Goal: Task Accomplishment & Management: Complete application form

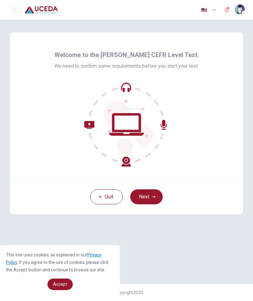
click at [150, 198] on button "Next" at bounding box center [146, 196] width 32 height 15
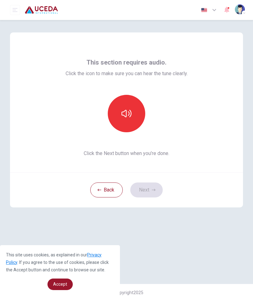
click at [128, 111] on icon "button" at bounding box center [126, 114] width 10 height 10
click at [152, 190] on icon "button" at bounding box center [154, 190] width 4 height 4
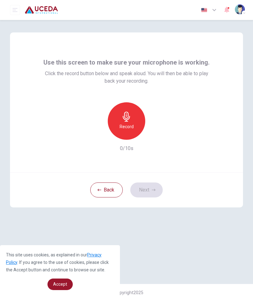
click at [123, 124] on h6 "Record" at bounding box center [126, 126] width 14 height 7
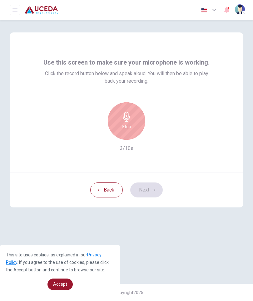
click at [130, 124] on h6 "Stop" at bounding box center [126, 126] width 9 height 7
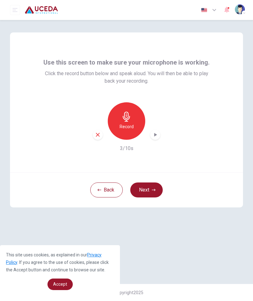
click at [150, 190] on button "Next" at bounding box center [146, 189] width 32 height 15
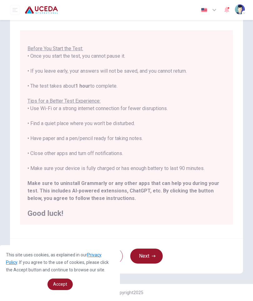
scroll to position [37, 0]
click at [150, 258] on button "Next" at bounding box center [146, 256] width 32 height 15
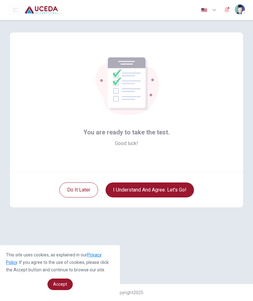
scroll to position [0, 0]
click at [178, 190] on button "I understand and agree. Let’s go!" at bounding box center [149, 189] width 88 height 15
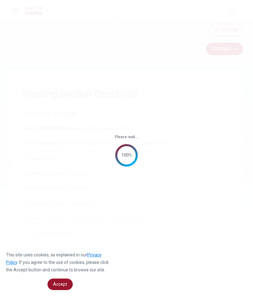
click at [63, 284] on span "Accept" at bounding box center [60, 284] width 14 height 5
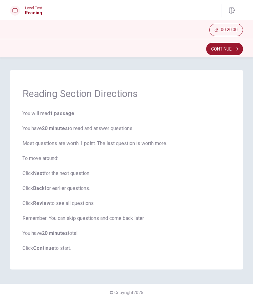
click at [225, 48] on button "Continue" at bounding box center [224, 49] width 37 height 12
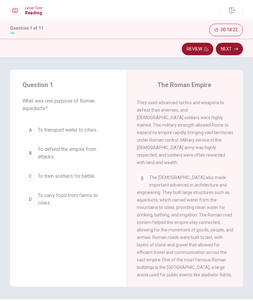
scroll to position [172, 0]
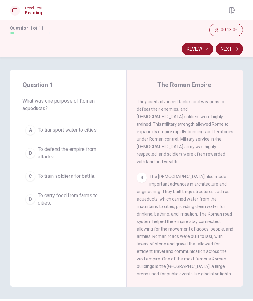
click at [31, 135] on button "A To transport water to cities." at bounding box center [67, 130] width 91 height 16
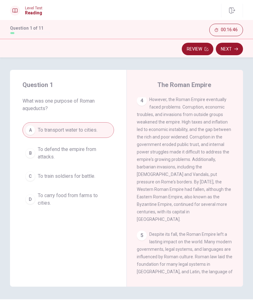
scroll to position [367, 0]
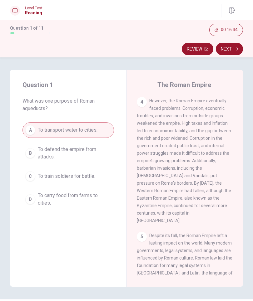
click at [230, 52] on button "Next" at bounding box center [229, 49] width 27 height 12
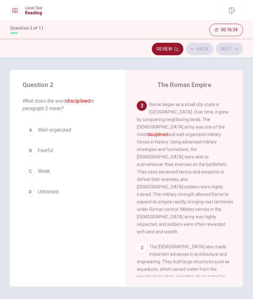
scroll to position [90, 0]
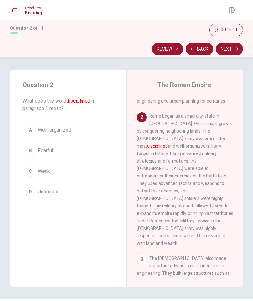
click at [64, 131] on span "Well-organized" at bounding box center [54, 129] width 33 height 7
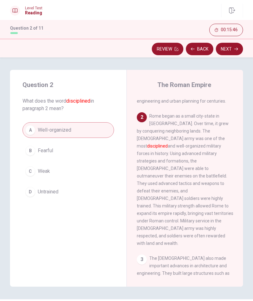
click at [225, 49] on button "Next" at bounding box center [229, 49] width 27 height 12
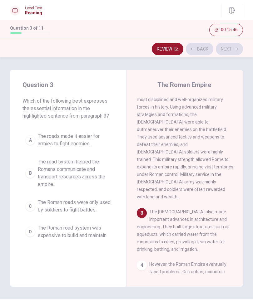
scroll to position [138, 0]
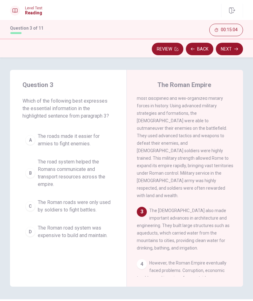
click at [82, 175] on span "The road system helped the Romans communicate and transport resources across th…" at bounding box center [74, 173] width 73 height 30
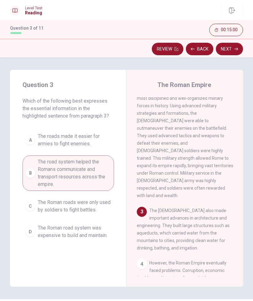
click at [226, 50] on button "Next" at bounding box center [229, 49] width 27 height 12
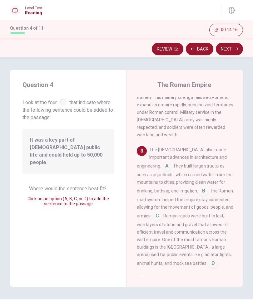
scroll to position [199, 0]
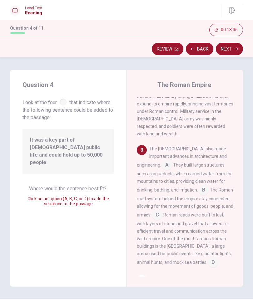
click at [208, 258] on input at bounding box center [213, 263] width 10 height 10
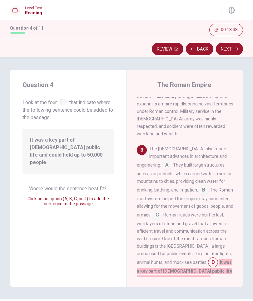
click at [162, 211] on input at bounding box center [157, 216] width 10 height 10
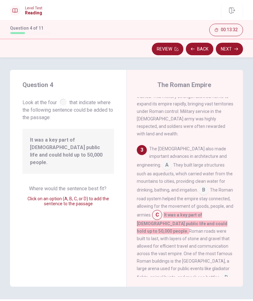
click at [221, 273] on input at bounding box center [226, 278] width 10 height 10
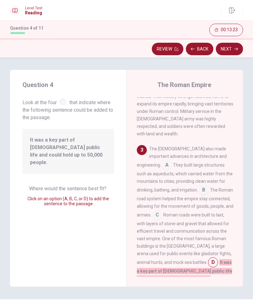
click at [162, 211] on input at bounding box center [157, 216] width 10 height 10
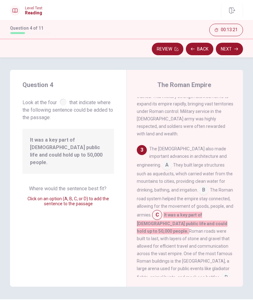
click at [221, 273] on input at bounding box center [226, 278] width 10 height 10
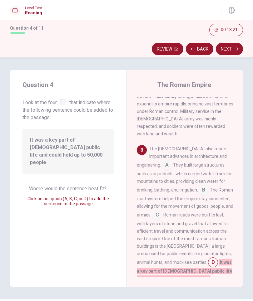
click at [197, 237] on div "The [DEMOGRAPHIC_DATA] also made important advances in architecture and enginee…" at bounding box center [185, 213] width 96 height 137
click at [227, 48] on button "Next" at bounding box center [229, 49] width 27 height 12
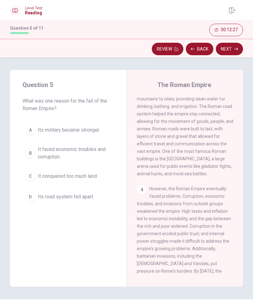
scroll to position [285, 0]
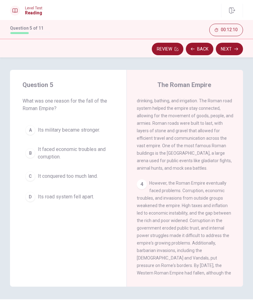
click at [83, 153] on span "It faced economic troubles and corruption." at bounding box center [74, 153] width 73 height 15
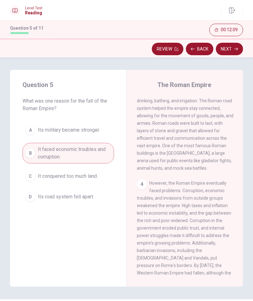
click at [231, 48] on button "Next" at bounding box center [229, 49] width 27 height 12
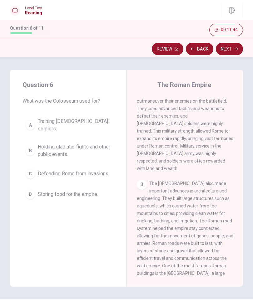
scroll to position [168, 0]
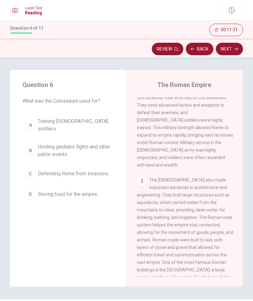
click at [67, 146] on span "Holding gladiator fights and other public events." at bounding box center [74, 150] width 73 height 15
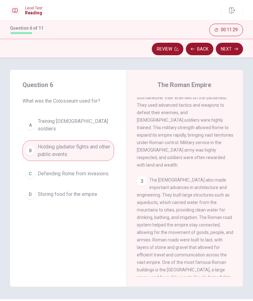
click at [230, 51] on button "Next" at bounding box center [229, 49] width 27 height 12
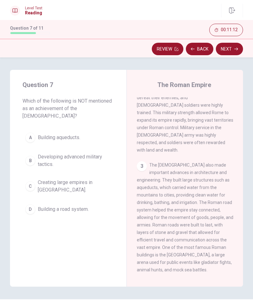
scroll to position [183, 0]
click at [90, 179] on span "Creating large empires in [GEOGRAPHIC_DATA]." at bounding box center [74, 186] width 73 height 15
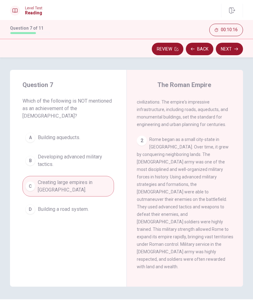
scroll to position [69, 0]
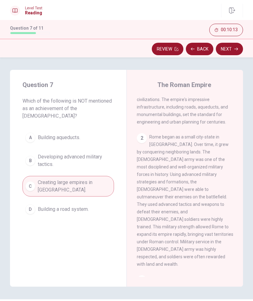
click at [230, 47] on button "Next" at bounding box center [229, 49] width 27 height 12
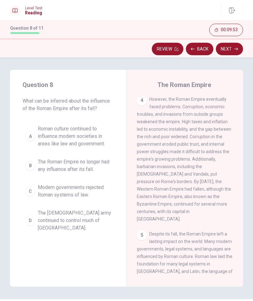
scroll to position [367, 0]
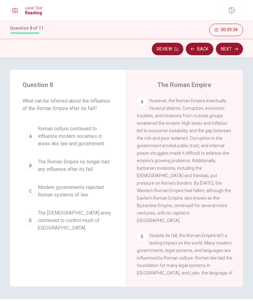
click at [86, 141] on span "Roman culture continued to influence modern societies in areas like law and gov…" at bounding box center [74, 136] width 73 height 22
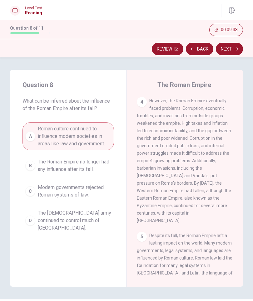
click at [224, 53] on button "Next" at bounding box center [229, 49] width 27 height 12
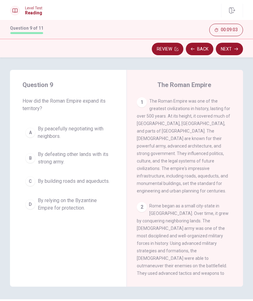
scroll to position [0, 0]
click at [228, 51] on button "Next" at bounding box center [229, 49] width 27 height 12
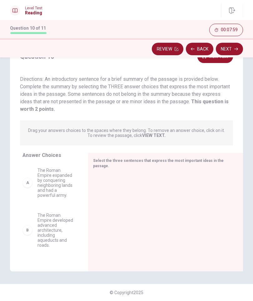
scroll to position [30, 0]
click at [154, 135] on strong "VIEW TEXT." at bounding box center [153, 135] width 23 height 5
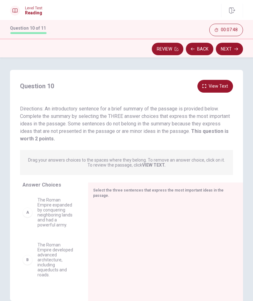
scroll to position [0, 0]
click at [222, 85] on button "View Text" at bounding box center [215, 86] width 36 height 13
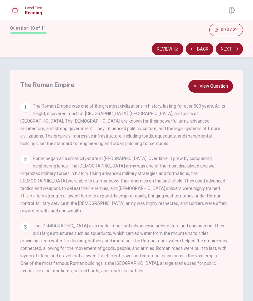
click at [199, 49] on button "Back" at bounding box center [199, 49] width 27 height 12
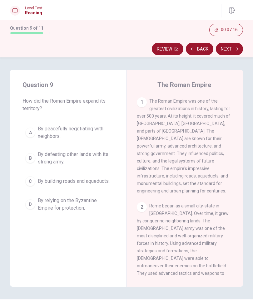
click at [97, 159] on span "By defeating other lands with its strong army." at bounding box center [74, 158] width 73 height 15
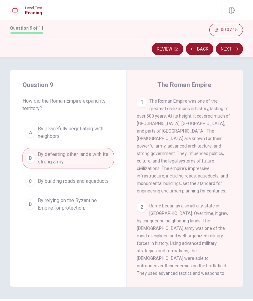
click at [226, 50] on button "Next" at bounding box center [229, 49] width 27 height 12
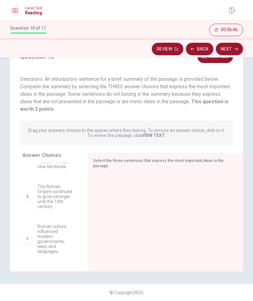
scroll to position [163, 0]
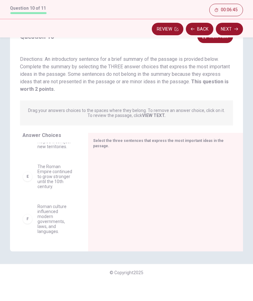
click at [51, 226] on span "Roman culture influenced modern governments, laws, and languages." at bounding box center [55, 239] width 36 height 30
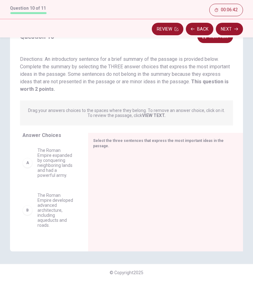
scroll to position [0, 0]
click at [49, 168] on span "The Roman Empire expanded by conquering neighboring lands and had a powerful ar…" at bounding box center [55, 183] width 36 height 30
click at [53, 168] on span "The Roman Empire expanded by conquering neighboring lands and had a powerful ar…" at bounding box center [55, 183] width 36 height 30
click at [27, 178] on div "A" at bounding box center [27, 183] width 10 height 10
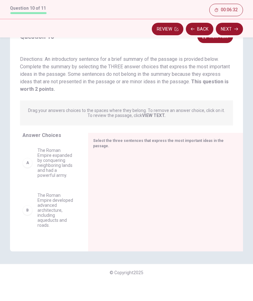
click at [27, 178] on div "A" at bounding box center [27, 183] width 10 height 10
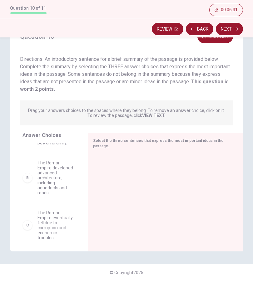
scroll to position [32, 0]
click at [29, 193] on div "B" at bounding box center [27, 198] width 10 height 10
click at [56, 180] on span "The Roman Empire developed advanced architecture, including aqueducts and roads." at bounding box center [55, 197] width 36 height 35
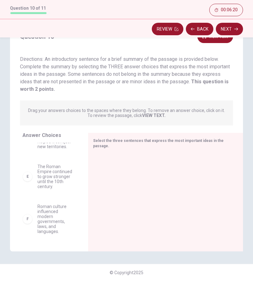
click at [27, 234] on div "F" at bounding box center [27, 239] width 10 height 10
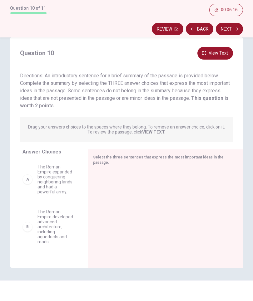
scroll to position [11, 0]
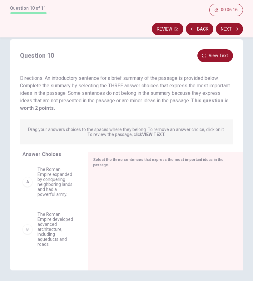
click at [29, 187] on div "A The Roman Empire expanded by conquering neighboring lands and had a powerful …" at bounding box center [47, 202] width 51 height 30
click at [28, 197] on div "A" at bounding box center [27, 202] width 10 height 10
click at [104, 172] on div "Select the three sentences that express the most important ideas in the passage." at bounding box center [165, 231] width 155 height 119
click at [27, 197] on div "A" at bounding box center [27, 202] width 10 height 10
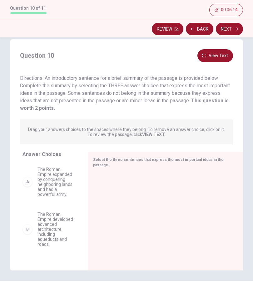
click at [27, 197] on div "A" at bounding box center [27, 202] width 10 height 10
click at [35, 189] on div "A The Roman Empire expanded by conquering neighboring lands and had a powerful …" at bounding box center [47, 202] width 51 height 30
click at [45, 187] on span "The Roman Empire expanded by conquering neighboring lands and had a powerful ar…" at bounding box center [55, 202] width 36 height 30
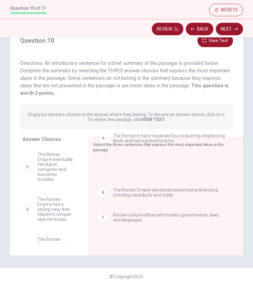
scroll to position [21, 0]
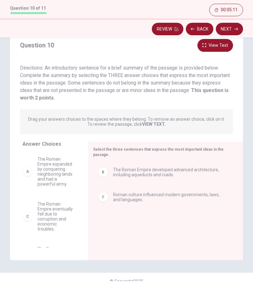
click at [78, 176] on div "A The Roman Empire expanded by conquering neighboring lands and had a powerful …" at bounding box center [50, 192] width 56 height 40
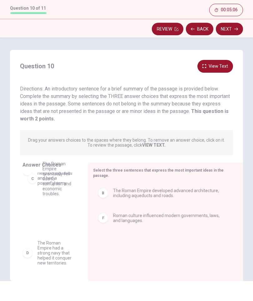
scroll to position [7, 0]
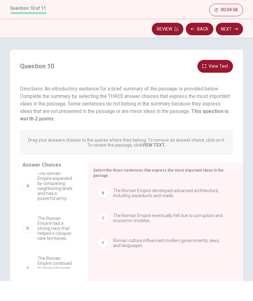
click at [226, 43] on button "Next" at bounding box center [229, 49] width 27 height 12
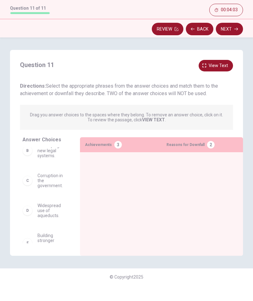
scroll to position [43, 0]
click at [49, 194] on span "Corruption in the government." at bounding box center [50, 201] width 27 height 15
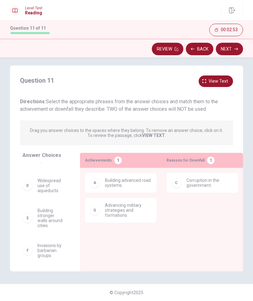
scroll to position [19, 0]
click at [220, 78] on span "View text" at bounding box center [217, 81] width 19 height 8
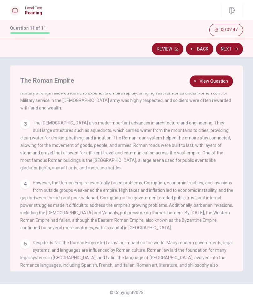
scroll to position [93, 0]
click at [215, 79] on span "View question" at bounding box center [213, 81] width 28 height 8
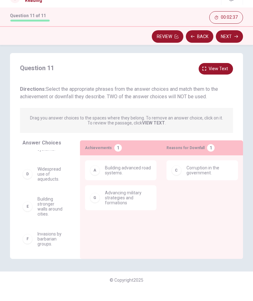
scroll to position [0, 0]
click at [42, 244] on span "Invasions by barbarian groups." at bounding box center [50, 251] width 27 height 15
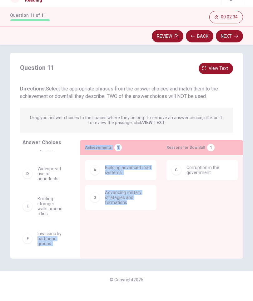
click at [107, 229] on div "A Building advanced road systems. G Advancing military strategies and formations" at bounding box center [120, 210] width 71 height 74
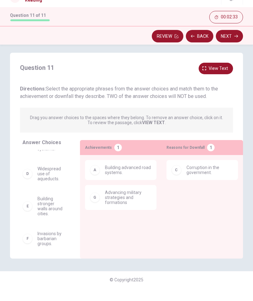
click at [47, 244] on span "Invasions by barbarian groups." at bounding box center [50, 251] width 27 height 15
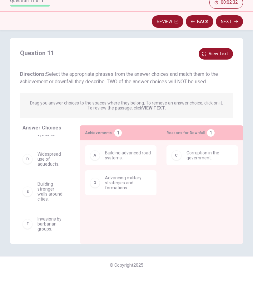
scroll to position [0, 0]
click at [53, 244] on span "Invasions by barbarian groups." at bounding box center [50, 251] width 27 height 15
click at [48, 244] on span "Invasions by barbarian groups." at bounding box center [50, 251] width 27 height 15
click at [46, 244] on span "Invasions by barbarian groups." at bounding box center [50, 251] width 27 height 15
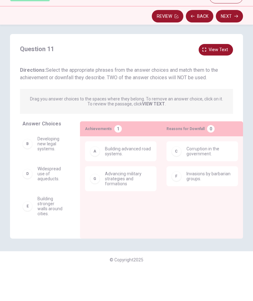
scroll to position [0, 0]
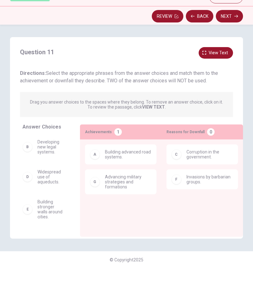
click at [233, 43] on button "Next" at bounding box center [229, 49] width 27 height 12
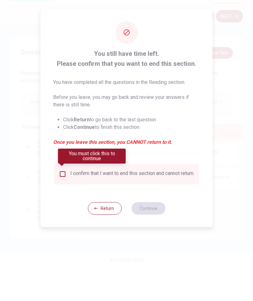
click at [108, 235] on button "Return" at bounding box center [105, 241] width 34 height 12
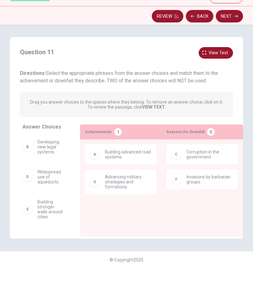
click at [196, 43] on button "Back" at bounding box center [199, 49] width 27 height 12
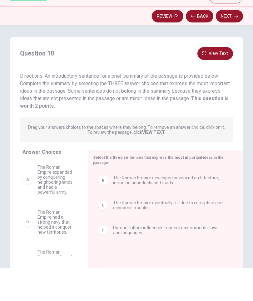
click at [194, 43] on button "Back" at bounding box center [199, 49] width 27 height 12
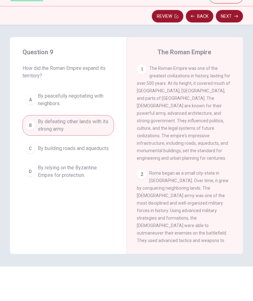
click at [196, 43] on button "Back" at bounding box center [199, 49] width 27 height 12
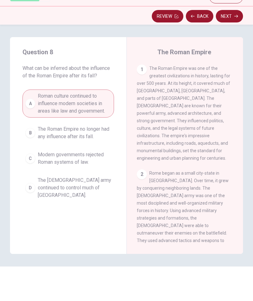
click at [196, 43] on button "Back" at bounding box center [199, 49] width 27 height 12
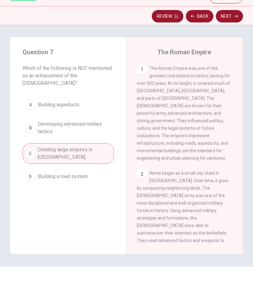
click at [197, 43] on button "Back" at bounding box center [199, 49] width 27 height 12
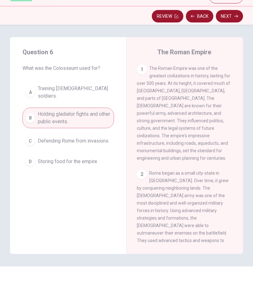
click at [197, 43] on button "Back" at bounding box center [199, 49] width 27 height 12
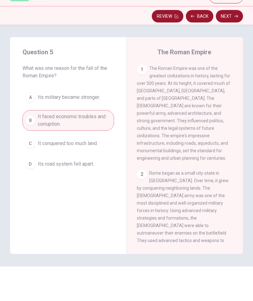
click at [197, 43] on button "Back" at bounding box center [199, 49] width 27 height 12
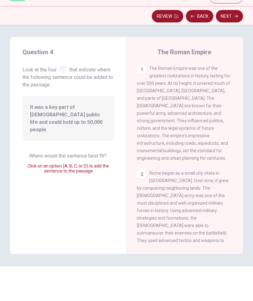
scroll to position [230, 0]
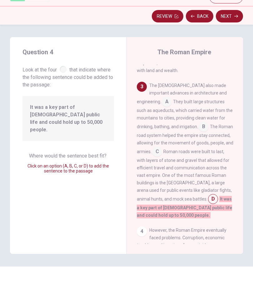
click at [208, 227] on input at bounding box center [213, 232] width 10 height 10
type input "\"
click at [233, 43] on button "Next" at bounding box center [229, 49] width 27 height 12
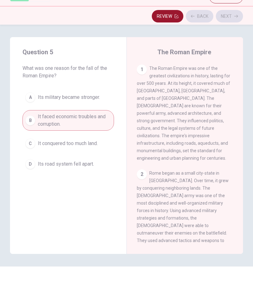
click at [233, 43] on div "Review Back Next" at bounding box center [126, 49] width 233 height 12
click at [229, 43] on div "Review Back Next" at bounding box center [126, 49] width 233 height 12
click at [224, 43] on button "Next" at bounding box center [229, 49] width 27 height 12
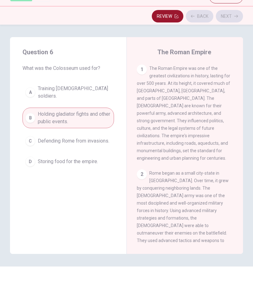
click at [228, 43] on div "Review Back Next" at bounding box center [126, 49] width 233 height 12
click at [228, 43] on button "Next" at bounding box center [229, 49] width 27 height 12
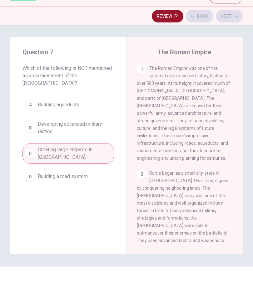
click at [229, 43] on button "Next" at bounding box center [229, 49] width 27 height 12
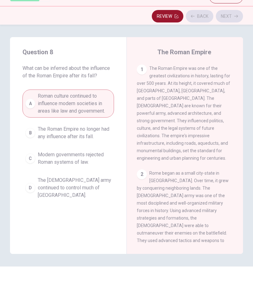
click at [230, 43] on div "Review Back Next" at bounding box center [126, 49] width 233 height 12
click at [229, 43] on button "Next" at bounding box center [229, 49] width 27 height 12
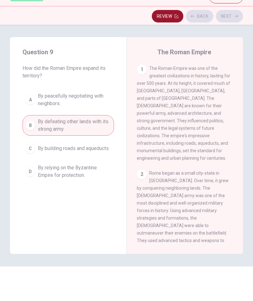
click at [230, 43] on div "Review Back Next" at bounding box center [126, 49] width 233 height 12
click at [231, 43] on button "Next" at bounding box center [229, 49] width 27 height 12
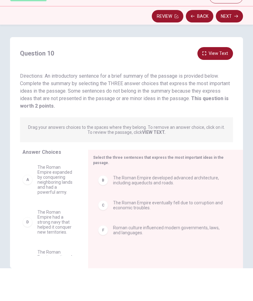
click at [231, 43] on button "Next" at bounding box center [229, 49] width 27 height 12
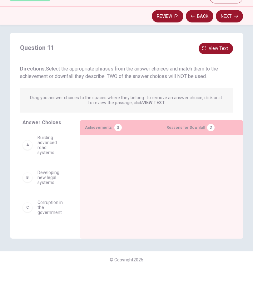
scroll to position [5, 0]
click at [229, 43] on button "Next" at bounding box center [229, 49] width 27 height 12
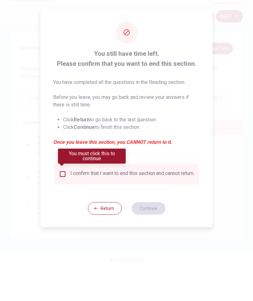
click at [105, 235] on button "Return" at bounding box center [105, 241] width 34 height 12
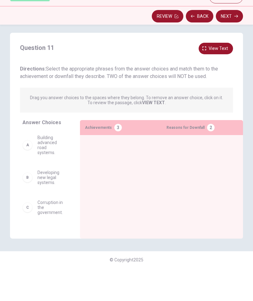
click at [202, 43] on button "Back" at bounding box center [199, 49] width 27 height 12
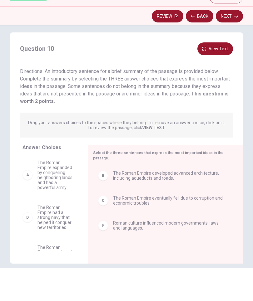
scroll to position [0, 0]
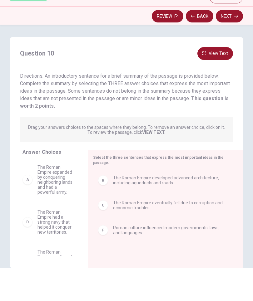
click at [222, 43] on button "Next" at bounding box center [229, 49] width 27 height 12
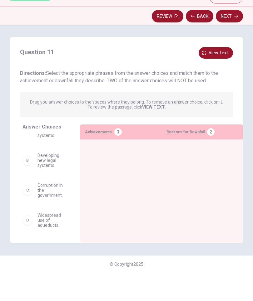
scroll to position [23, 0]
click at [46, 214] on span "Corruption in the government." at bounding box center [50, 221] width 27 height 15
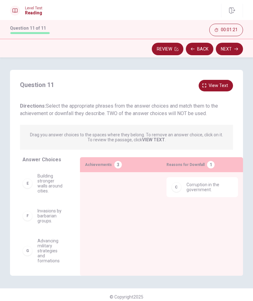
scroll to position [92, 0]
click at [49, 217] on span "Invasions by barbarian groups." at bounding box center [50, 217] width 27 height 15
click at [48, 214] on span "Invasions by barbarian groups." at bounding box center [50, 219] width 27 height 15
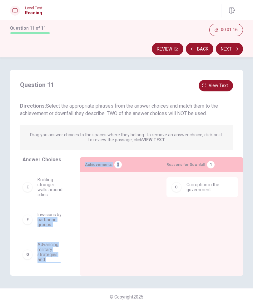
click at [27, 215] on div "F" at bounding box center [27, 220] width 10 height 10
click at [29, 217] on div "F" at bounding box center [27, 220] width 10 height 10
click at [64, 207] on div "F Invasions by barbarian groups." at bounding box center [45, 219] width 47 height 25
click at [29, 216] on div "F" at bounding box center [27, 220] width 10 height 10
click at [53, 237] on div "G Advancing military strategies and formations" at bounding box center [45, 254] width 47 height 35
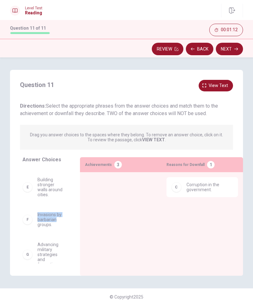
click at [75, 233] on div "A Building advanced road systems. B Developing new legal systems. D Widespread …" at bounding box center [48, 215] width 52 height 96
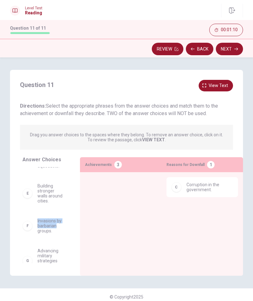
scroll to position [83, 0]
click at [29, 224] on div "F" at bounding box center [27, 226] width 10 height 10
click at [161, 256] on div "Reasons for Downfall 1 C Corruption in the government." at bounding box center [201, 216] width 81 height 119
click at [204, 249] on div "C Corruption in the government." at bounding box center [201, 214] width 71 height 74
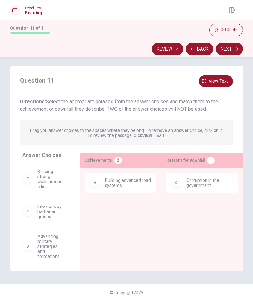
scroll to position [5, 0]
click at [52, 244] on span "Advancing military strategies and formations" at bounding box center [50, 246] width 27 height 25
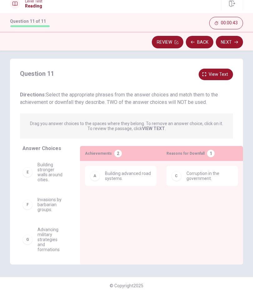
scroll to position [0, 0]
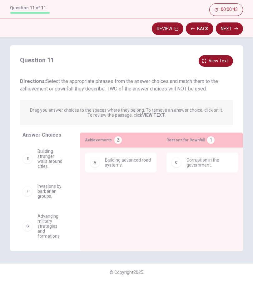
click at [54, 234] on span "Advancing military strategies and formations" at bounding box center [50, 246] width 27 height 25
click at [73, 227] on div "B Developing new legal systems. D Widespread use of aqueducts. E Building stron…" at bounding box center [48, 211] width 52 height 96
click at [50, 234] on span "Advancing military strategies and formations" at bounding box center [50, 246] width 27 height 25
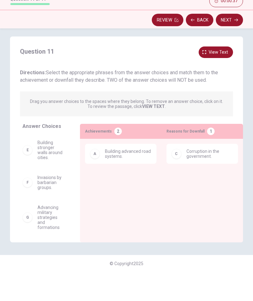
click at [40, 234] on span "Advancing military strategies and formations" at bounding box center [50, 246] width 27 height 25
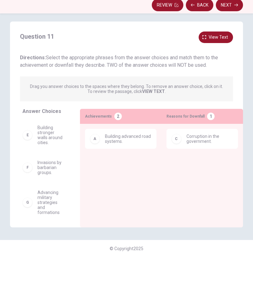
click at [35, 234] on div "G Advancing military strategies and formations" at bounding box center [43, 246] width 42 height 25
click at [32, 234] on div "G Advancing military strategies and formations" at bounding box center [43, 246] width 42 height 25
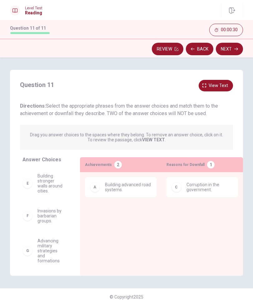
click at [45, 243] on span "Advancing military strategies and formations" at bounding box center [50, 250] width 27 height 25
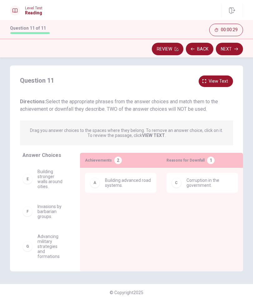
scroll to position [5, 0]
click at [49, 240] on span "Advancing military strategies and formations" at bounding box center [50, 246] width 27 height 25
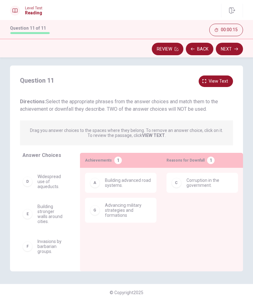
scroll to position [19, 0]
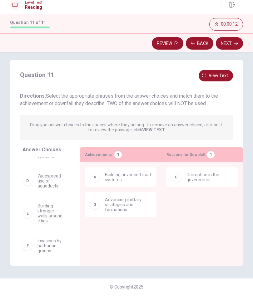
click at [52, 244] on span "Invasions by barbarian groups." at bounding box center [50, 251] width 27 height 15
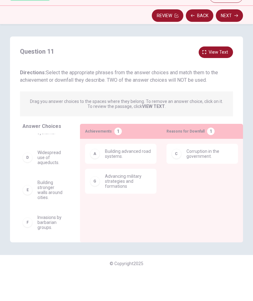
scroll to position [0, 0]
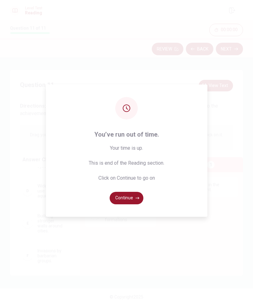
click at [137, 200] on icon "button" at bounding box center [137, 198] width 4 height 4
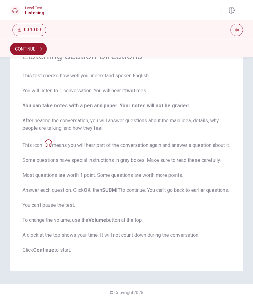
scroll to position [53, 0]
click at [47, 250] on strong "Continue" at bounding box center [43, 250] width 21 height 6
click at [54, 249] on strong "Continue" at bounding box center [43, 250] width 21 height 6
click at [35, 51] on button "Continue" at bounding box center [28, 49] width 37 height 12
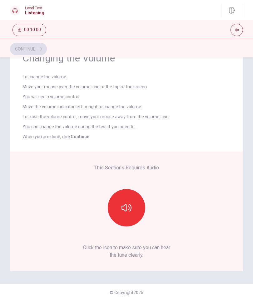
scroll to position [31, 0]
click at [127, 206] on icon "button" at bounding box center [126, 208] width 10 height 10
click at [39, 49] on icon "button" at bounding box center [40, 49] width 4 height 4
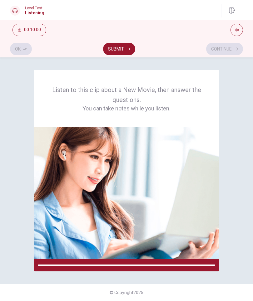
scroll to position [0, 0]
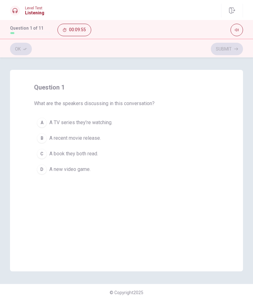
click at [82, 139] on span "A recent movie release." at bounding box center [74, 137] width 51 height 7
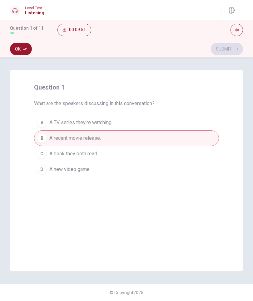
click at [20, 52] on button "Ok" at bounding box center [21, 49] width 22 height 12
click at [231, 47] on button "Submit" at bounding box center [227, 49] width 32 height 12
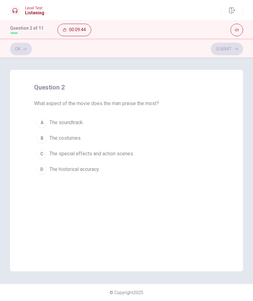
click at [114, 154] on span "The special effects and action scenes." at bounding box center [91, 153] width 85 height 7
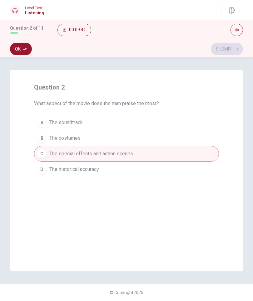
click at [28, 50] on button "Ok" at bounding box center [21, 49] width 22 height 12
click at [232, 51] on button "Submit" at bounding box center [227, 49] width 32 height 12
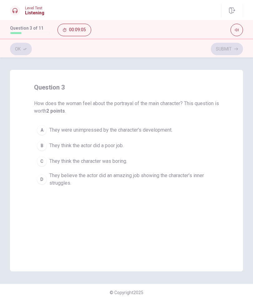
click at [53, 185] on span "They believe the actor did an amazing job showing the character’s inner struggl…" at bounding box center [132, 179] width 167 height 15
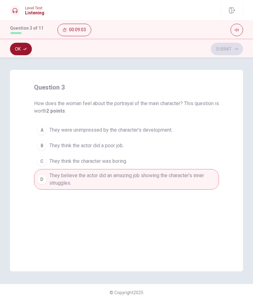
click at [24, 52] on button "Ok" at bounding box center [21, 49] width 22 height 12
click at [232, 48] on button "Submit" at bounding box center [227, 49] width 32 height 12
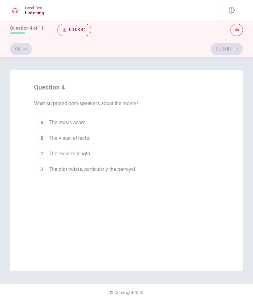
click at [81, 170] on span "The plot twists, particularly the betrayal." at bounding box center [92, 169] width 86 height 7
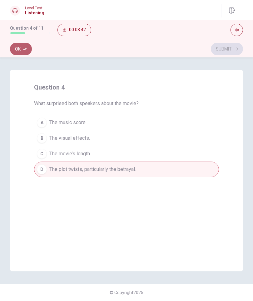
click at [25, 50] on icon "button" at bounding box center [25, 49] width 4 height 4
click at [226, 45] on button "Submit" at bounding box center [227, 49] width 32 height 12
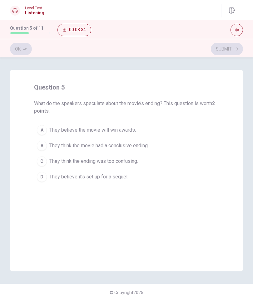
click at [102, 176] on span "They believe it’s set up for a sequel." at bounding box center [88, 176] width 79 height 7
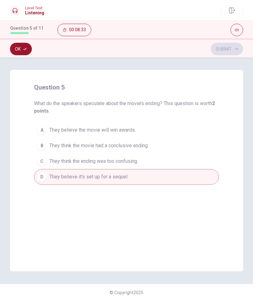
click at [25, 50] on icon "button" at bounding box center [25, 49] width 4 height 4
click at [225, 50] on button "Submit" at bounding box center [227, 49] width 32 height 12
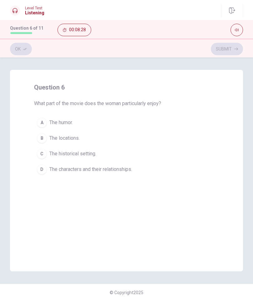
click at [115, 172] on span "The characters and their relationships." at bounding box center [90, 169] width 83 height 7
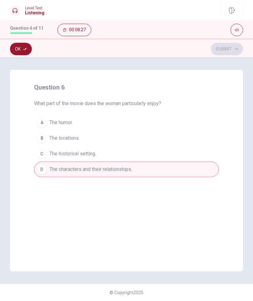
click at [24, 53] on button "Ok" at bounding box center [21, 49] width 22 height 12
click at [231, 51] on button "Submit" at bounding box center [227, 49] width 32 height 12
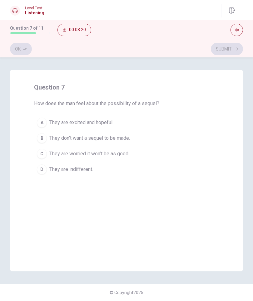
click at [107, 120] on span "They are excited and hopeful." at bounding box center [81, 122] width 64 height 7
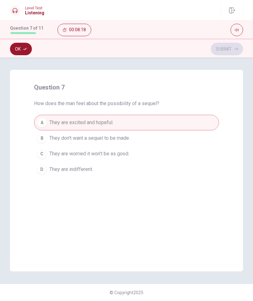
click at [26, 47] on button "Ok" at bounding box center [21, 49] width 22 height 12
click at [230, 49] on button "Submit" at bounding box center [227, 49] width 32 height 12
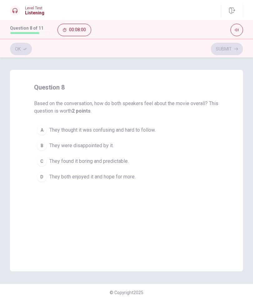
click at [125, 177] on span "They both enjoyed it and hope for more." at bounding box center [92, 176] width 86 height 7
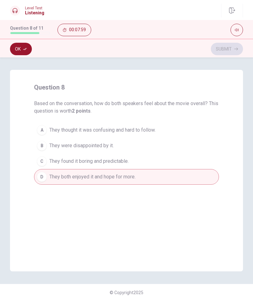
click at [24, 48] on icon "button" at bounding box center [25, 49] width 4 height 4
click at [231, 48] on button "Submit" at bounding box center [227, 49] width 32 height 12
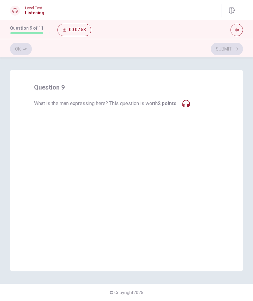
click at [189, 106] on icon at bounding box center [185, 103] width 7 height 7
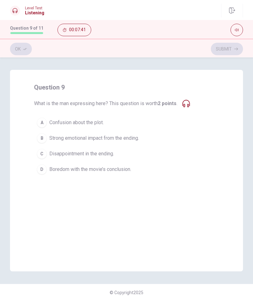
click at [190, 109] on div "question 9 What is the man expressing here? This question is worth 2 points . A…" at bounding box center [126, 129] width 185 height 95
click at [190, 106] on icon at bounding box center [185, 103] width 7 height 7
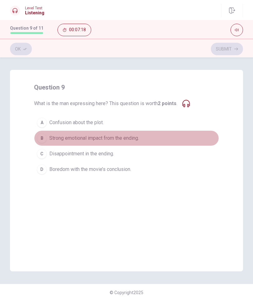
click at [42, 140] on div "B" at bounding box center [42, 138] width 10 height 10
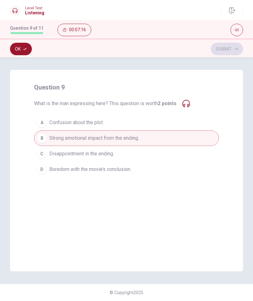
click at [17, 51] on button "Ok" at bounding box center [21, 49] width 22 height 12
click at [226, 51] on button "Submit" at bounding box center [227, 49] width 32 height 12
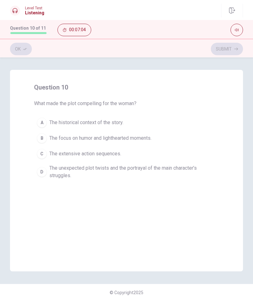
click at [49, 170] on button "D The unexpected plot twists and the portrayal of the main character’s struggle…" at bounding box center [126, 172] width 185 height 21
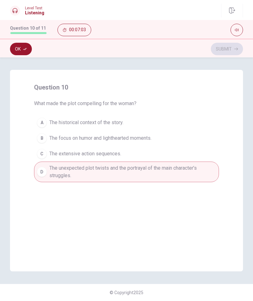
click at [21, 53] on button "Ok" at bounding box center [21, 49] width 22 height 12
click at [216, 51] on button "Submit" at bounding box center [227, 49] width 32 height 12
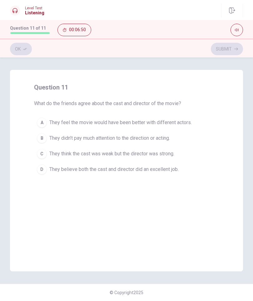
click at [48, 174] on button "D They believe both the cast and director did an excellent job." at bounding box center [126, 170] width 185 height 16
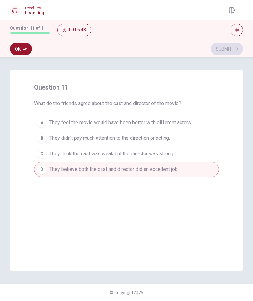
click at [19, 51] on button "Ok" at bounding box center [21, 49] width 22 height 12
click at [231, 53] on button "Submit" at bounding box center [227, 49] width 32 height 12
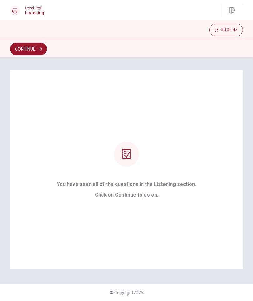
click at [42, 45] on button "Continue" at bounding box center [28, 49] width 37 height 12
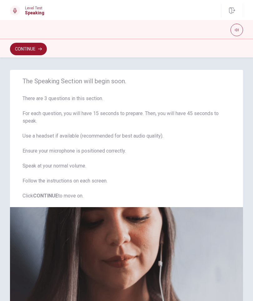
click at [38, 45] on button "Continue" at bounding box center [28, 49] width 37 height 12
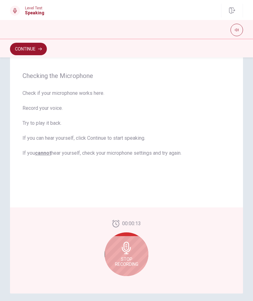
scroll to position [49, 0]
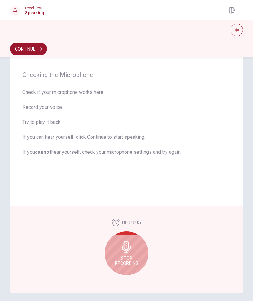
click at [124, 251] on icon at bounding box center [126, 247] width 12 height 12
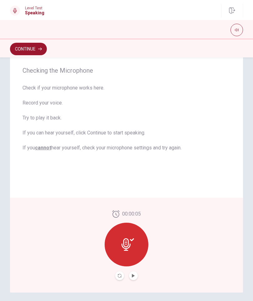
click at [132, 245] on icon at bounding box center [127, 244] width 12 height 12
click at [137, 274] on button "Play Audio" at bounding box center [133, 275] width 9 height 9
click at [136, 277] on button "Pause Audio" at bounding box center [133, 275] width 9 height 9
click at [137, 276] on button "Play Audio" at bounding box center [133, 275] width 9 height 9
click at [138, 253] on div at bounding box center [127, 245] width 44 height 44
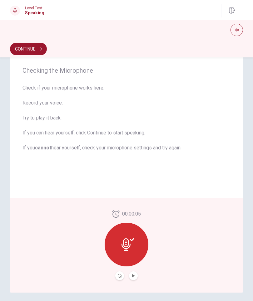
click at [118, 279] on button "Record Again" at bounding box center [119, 275] width 9 height 9
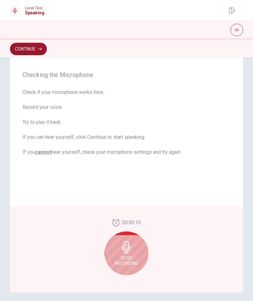
click at [134, 244] on div "Stop Recording" at bounding box center [127, 253] width 44 height 44
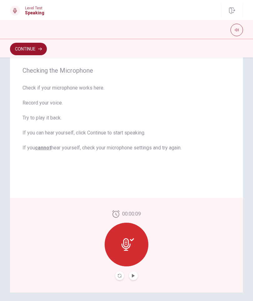
click at [133, 277] on icon "Play Audio" at bounding box center [133, 276] width 3 height 4
click at [118, 276] on icon "Record Again" at bounding box center [120, 276] width 4 height 4
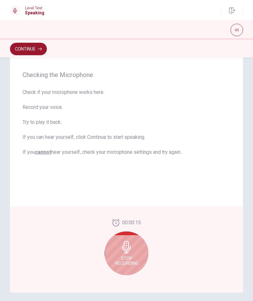
click at [117, 276] on div "00:00:15 Stop Recording" at bounding box center [127, 249] width 44 height 61
click at [128, 256] on span "Stop Recording" at bounding box center [126, 261] width 23 height 10
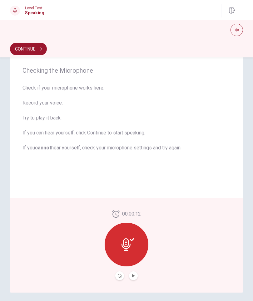
click at [135, 275] on button "Play Audio" at bounding box center [133, 275] width 9 height 9
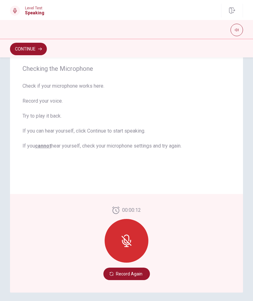
click at [139, 276] on button "Record Again" at bounding box center [126, 274] width 46 height 12
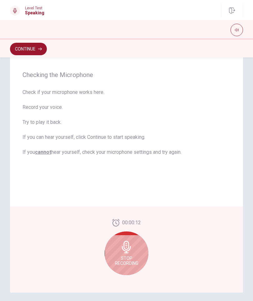
click at [130, 253] on icon at bounding box center [126, 247] width 12 height 12
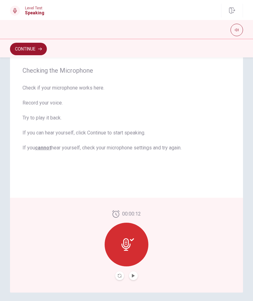
click at [138, 274] on div "00:00:12" at bounding box center [127, 245] width 44 height 70
click at [134, 277] on icon "Play Audio" at bounding box center [133, 276] width 4 height 4
click at [40, 53] on button "Continue" at bounding box center [28, 49] width 37 height 12
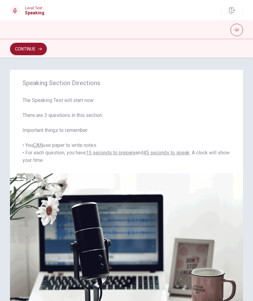
scroll to position [-1, 0]
click at [36, 52] on button "Continue" at bounding box center [28, 49] width 37 height 12
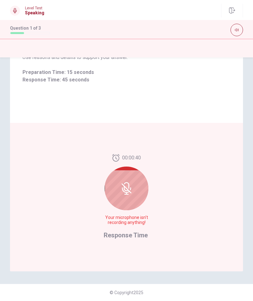
scroll to position [40, 0]
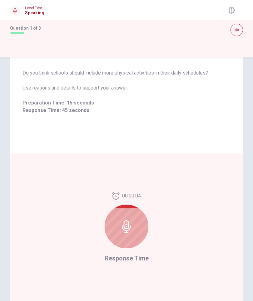
click at [130, 228] on icon at bounding box center [126, 226] width 9 height 12
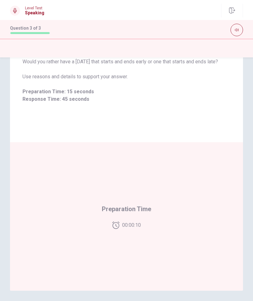
scroll to position [24, 0]
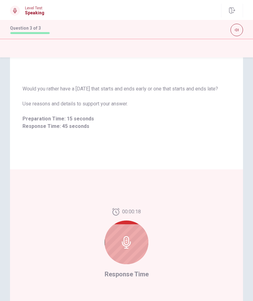
click at [218, 193] on div "00:00:18 Response Time" at bounding box center [126, 243] width 233 height 148
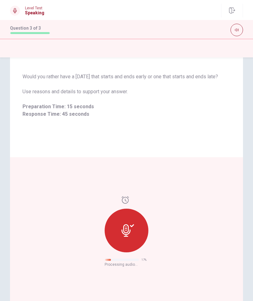
scroll to position [36, 0]
click at [136, 233] on div at bounding box center [127, 231] width 44 height 44
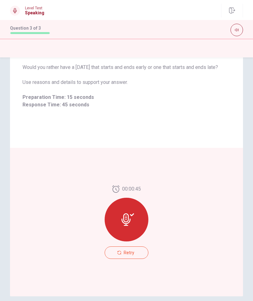
scroll to position [43, 0]
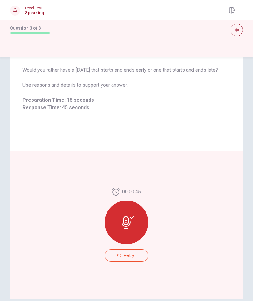
click at [135, 257] on button "Retry" at bounding box center [127, 255] width 44 height 12
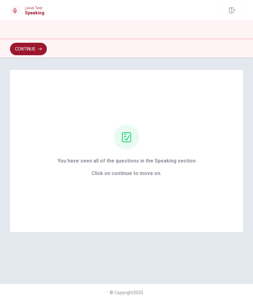
scroll to position [0, 0]
click at [36, 51] on button "Continue" at bounding box center [28, 49] width 37 height 12
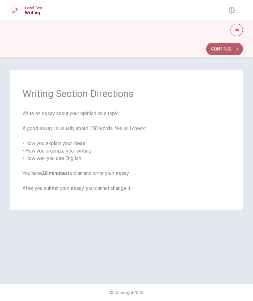
click at [224, 48] on button "Continue" at bounding box center [224, 49] width 37 height 12
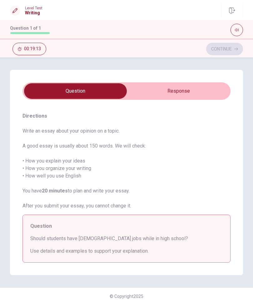
click at [197, 93] on input "checkbox" at bounding box center [76, 91] width 312 height 16
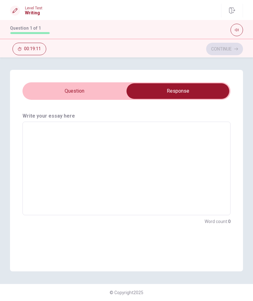
click at [199, 90] on input "checkbox" at bounding box center [178, 91] width 312 height 16
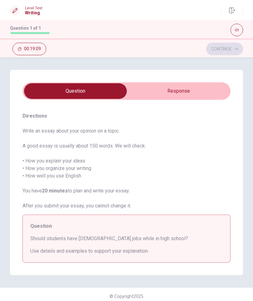
click at [166, 87] on input "checkbox" at bounding box center [76, 91] width 312 height 16
checkbox input "true"
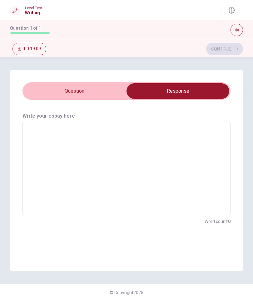
click at [119, 149] on textarea at bounding box center [126, 168] width 199 height 83
click at [67, 183] on textarea at bounding box center [126, 168] width 199 height 83
